Goal: Task Accomplishment & Management: Complete application form

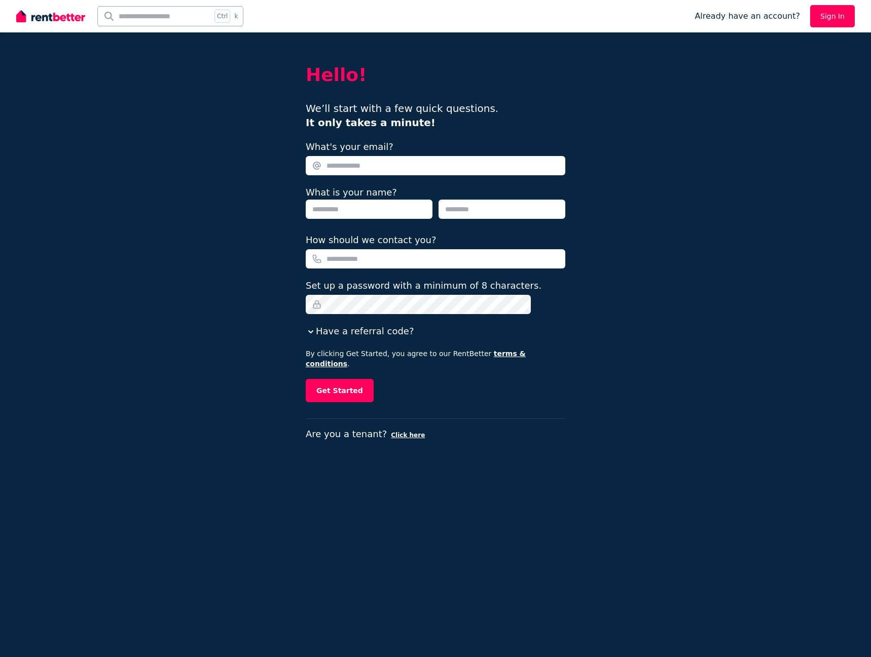
drag, startPoint x: 0, startPoint y: 0, endPoint x: 404, endPoint y: 168, distance: 437.6
click at [404, 168] on input "What's your email?" at bounding box center [436, 165] width 260 height 19
click at [373, 163] on input "What's your email?" at bounding box center [436, 165] width 260 height 19
type input "**********"
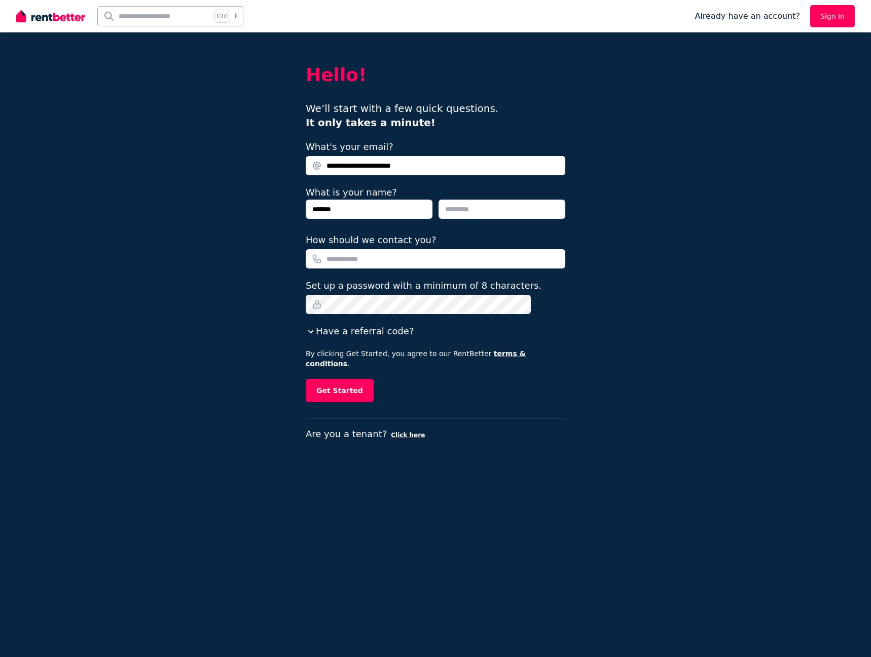
type input "*******"
type input "*****"
type input "**********"
click at [363, 379] on button "Get Started" at bounding box center [340, 390] width 68 height 23
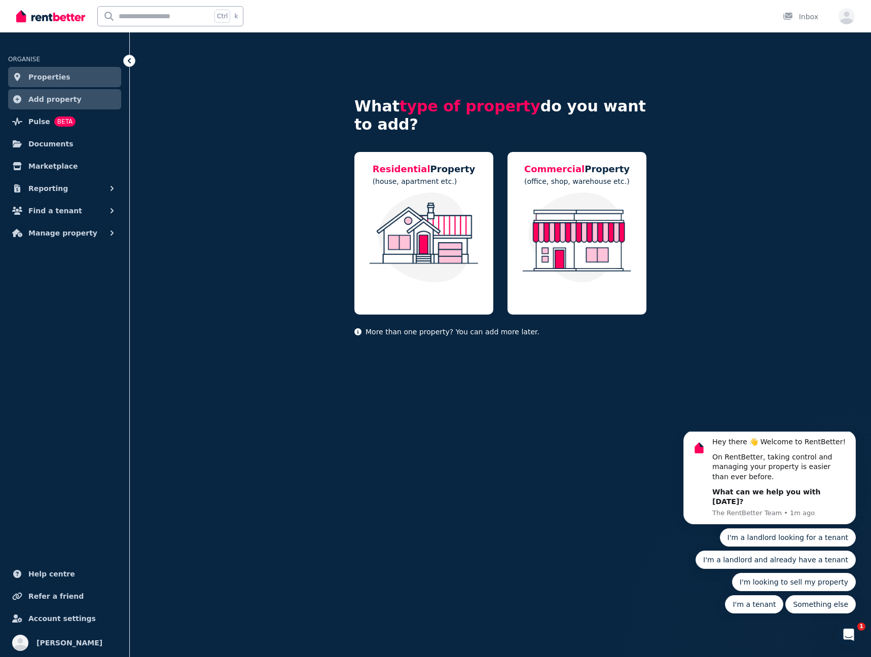
click at [29, 57] on span "ORGANISE" at bounding box center [24, 59] width 32 height 7
click at [31, 77] on span "Properties" at bounding box center [49, 77] width 42 height 12
click at [162, 20] on input "text" at bounding box center [155, 16] width 114 height 19
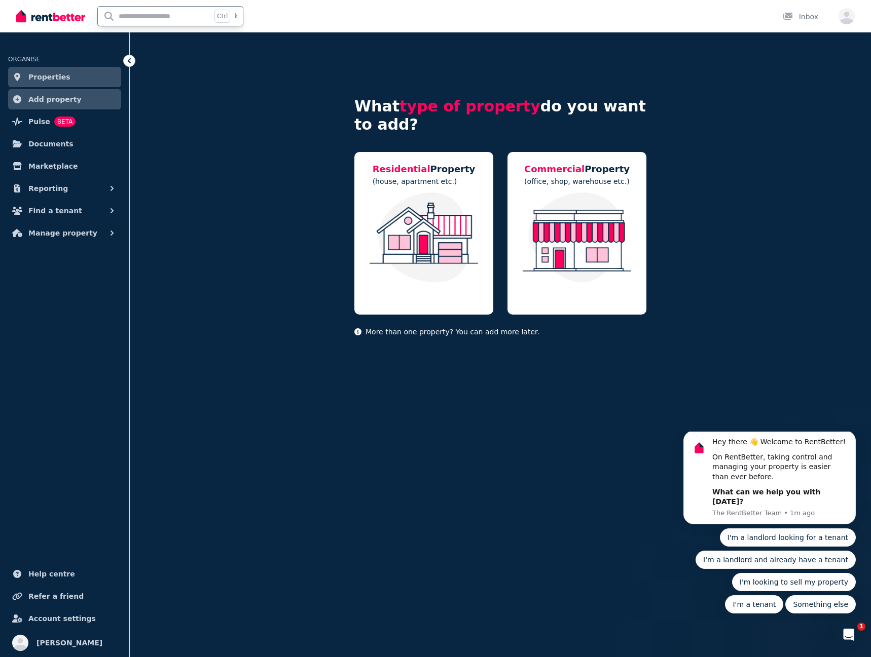
click at [179, 16] on input "text" at bounding box center [155, 16] width 114 height 19
click at [35, 169] on span "Marketplace" at bounding box center [52, 166] width 49 height 12
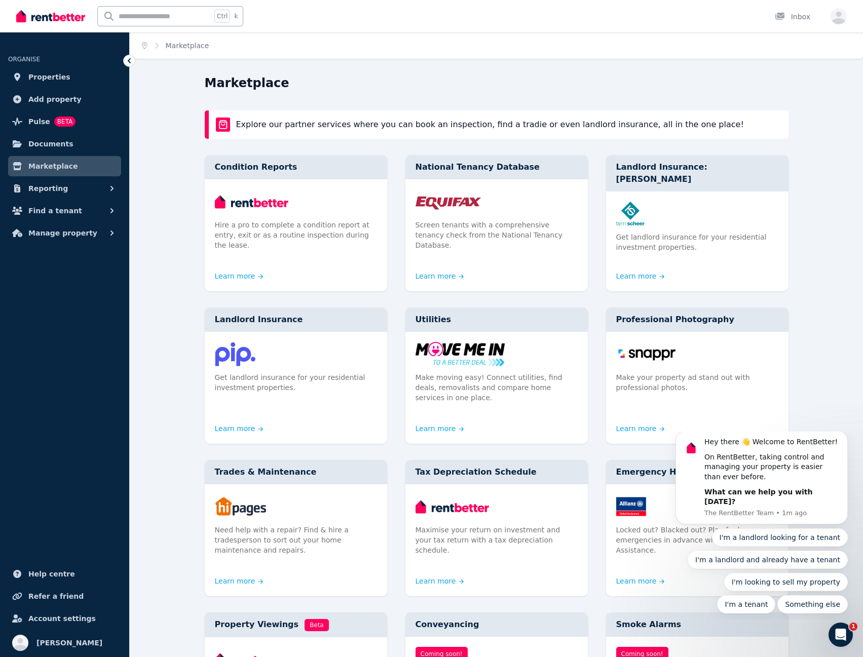
click at [143, 13] on input "text" at bounding box center [155, 16] width 114 height 19
drag, startPoint x: 19, startPoint y: 52, endPoint x: 23, endPoint y: 36, distance: 16.6
click at [19, 52] on li "ORGANISE" at bounding box center [64, 54] width 113 height 22
click at [33, 15] on img at bounding box center [50, 16] width 69 height 15
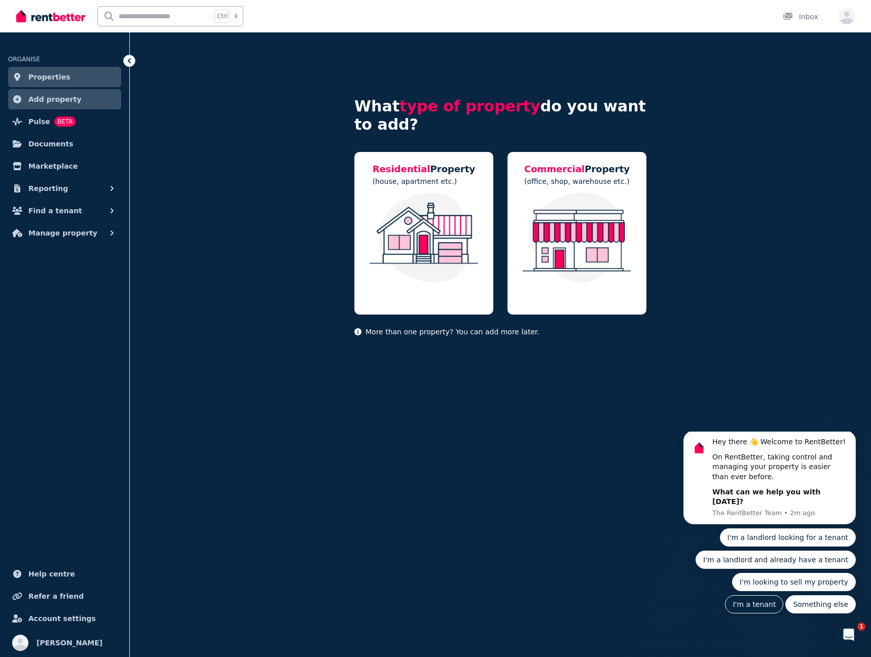
click at [783, 596] on button "I'm a tenant" at bounding box center [754, 605] width 58 height 18
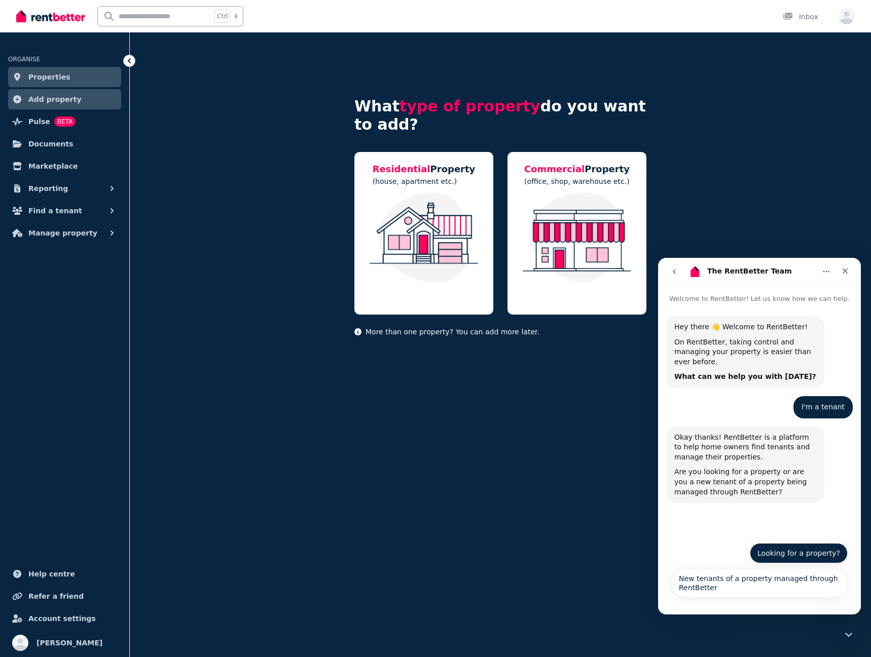
click at [807, 557] on button "Looking for a property?" at bounding box center [799, 553] width 98 height 20
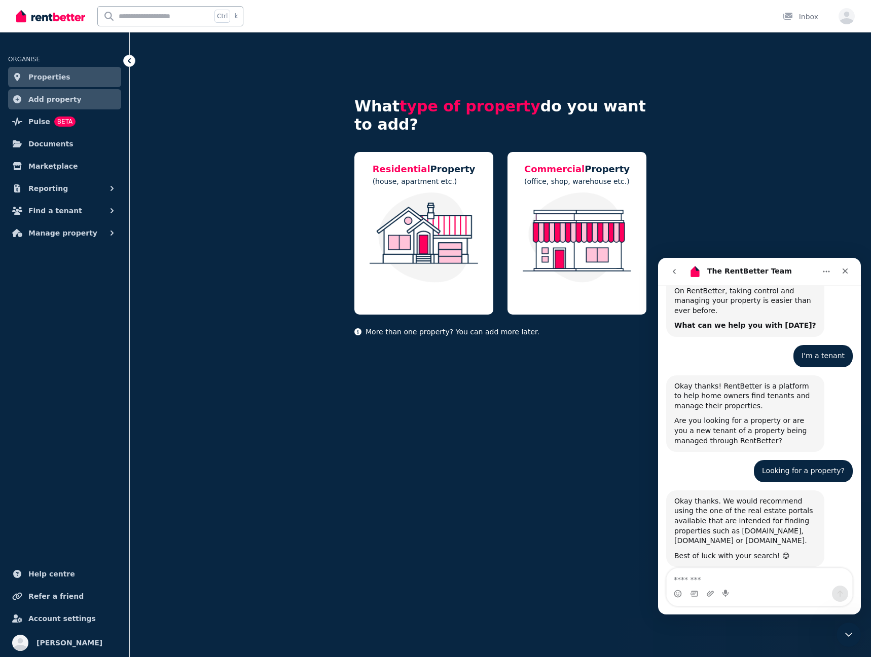
scroll to position [61, 0]
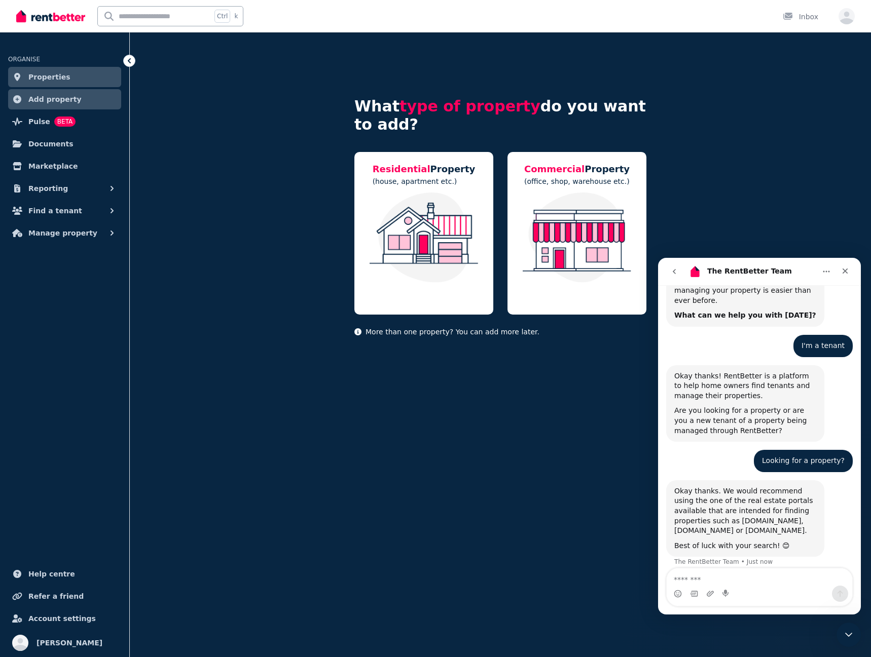
click at [161, 16] on input "text" at bounding box center [155, 16] width 114 height 19
